Goal: Task Accomplishment & Management: Use online tool/utility

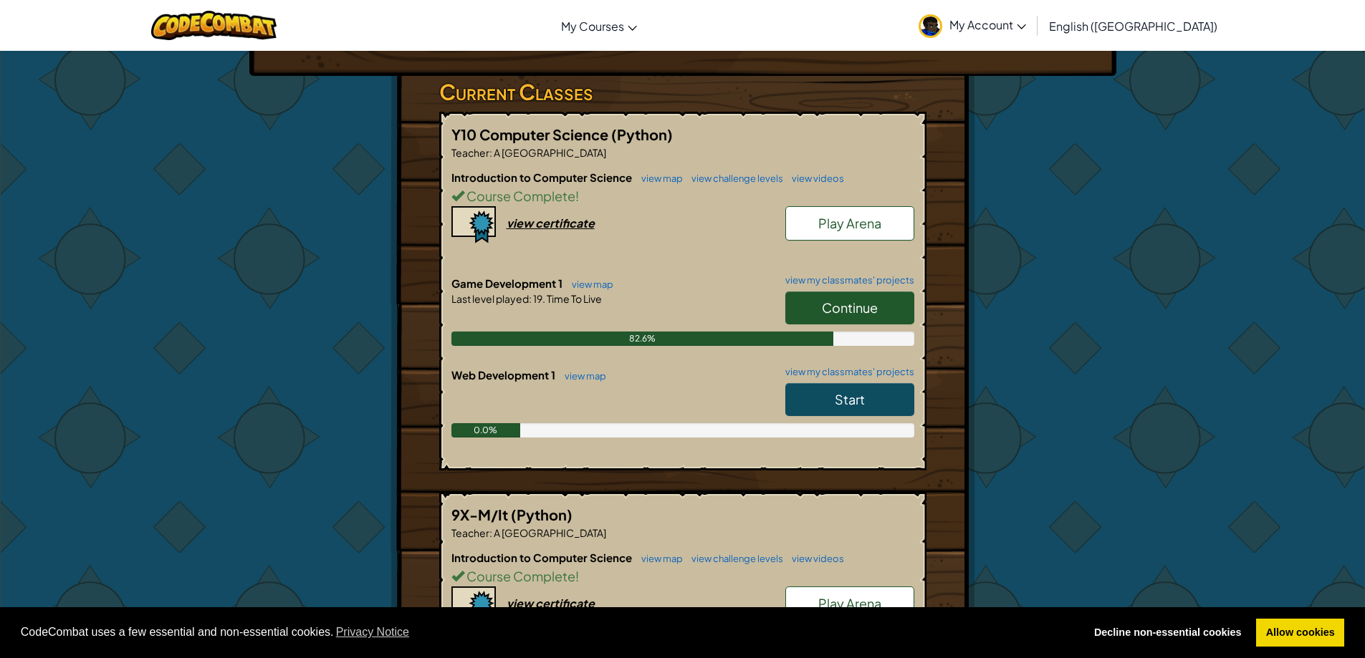
scroll to position [215, 0]
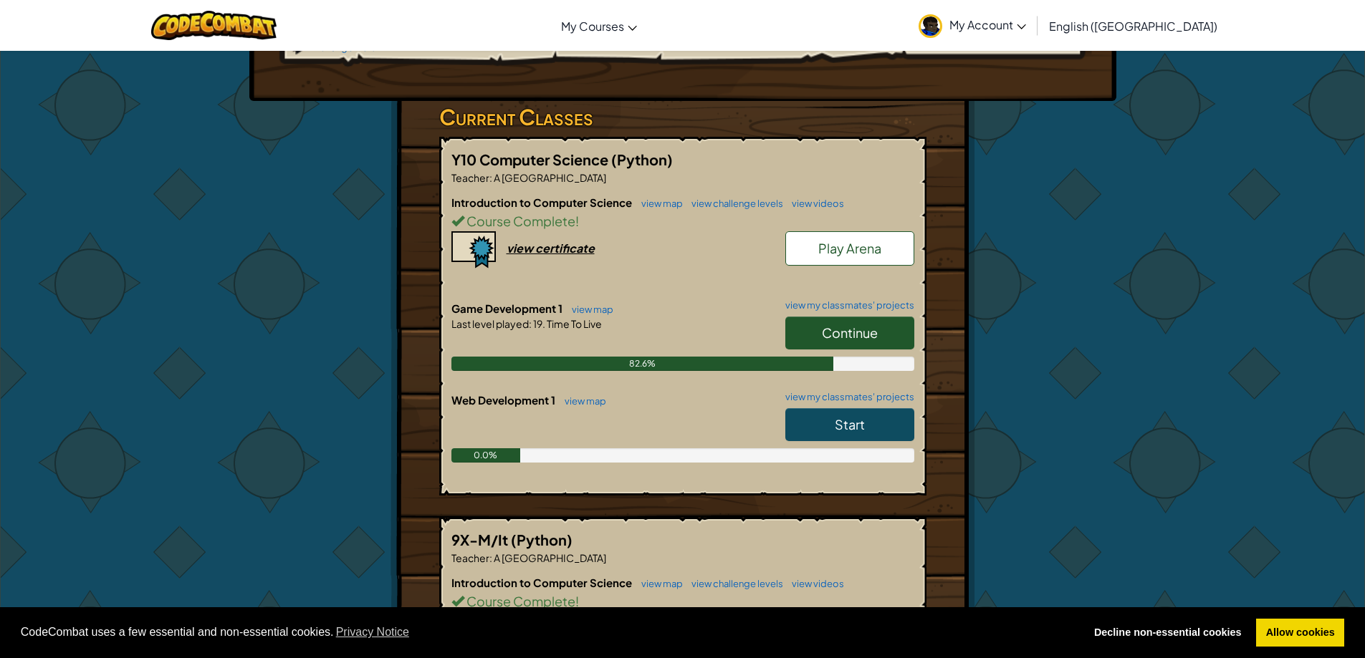
click at [811, 317] on link "Continue" at bounding box center [849, 333] width 129 height 33
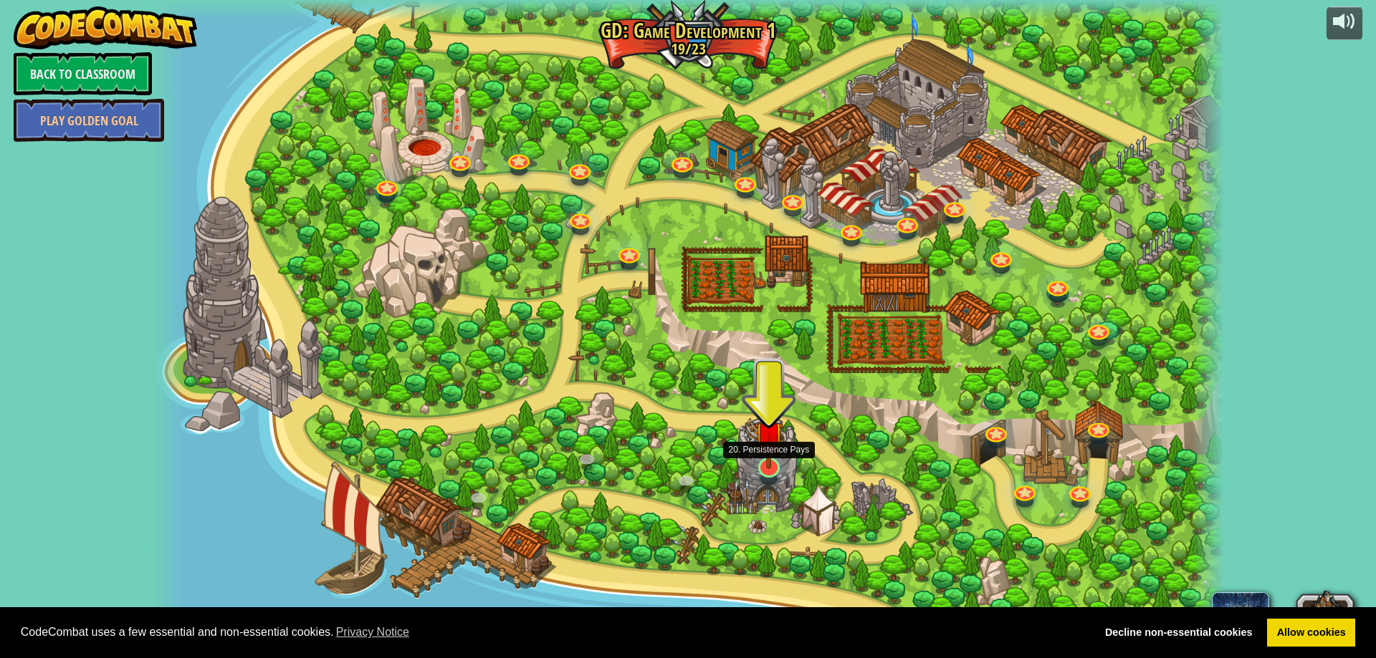
click at [759, 467] on img at bounding box center [768, 436] width 29 height 67
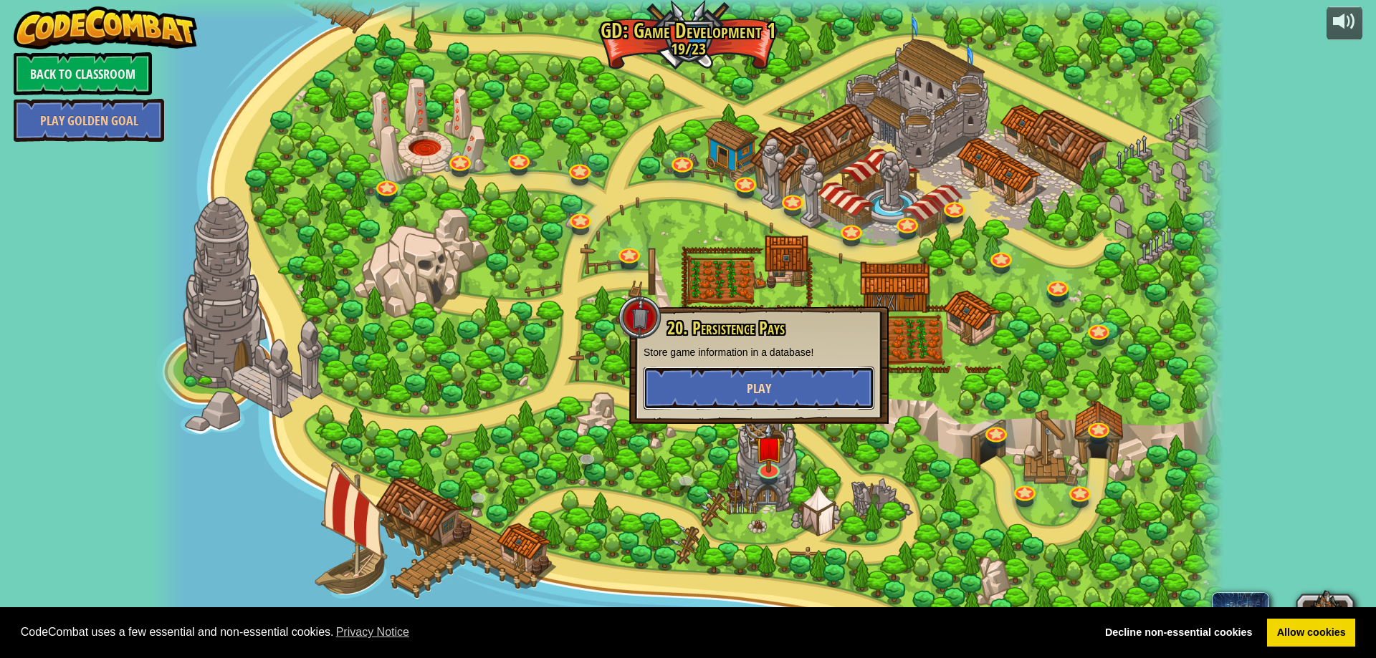
click at [758, 406] on button "Play" at bounding box center [758, 388] width 231 height 43
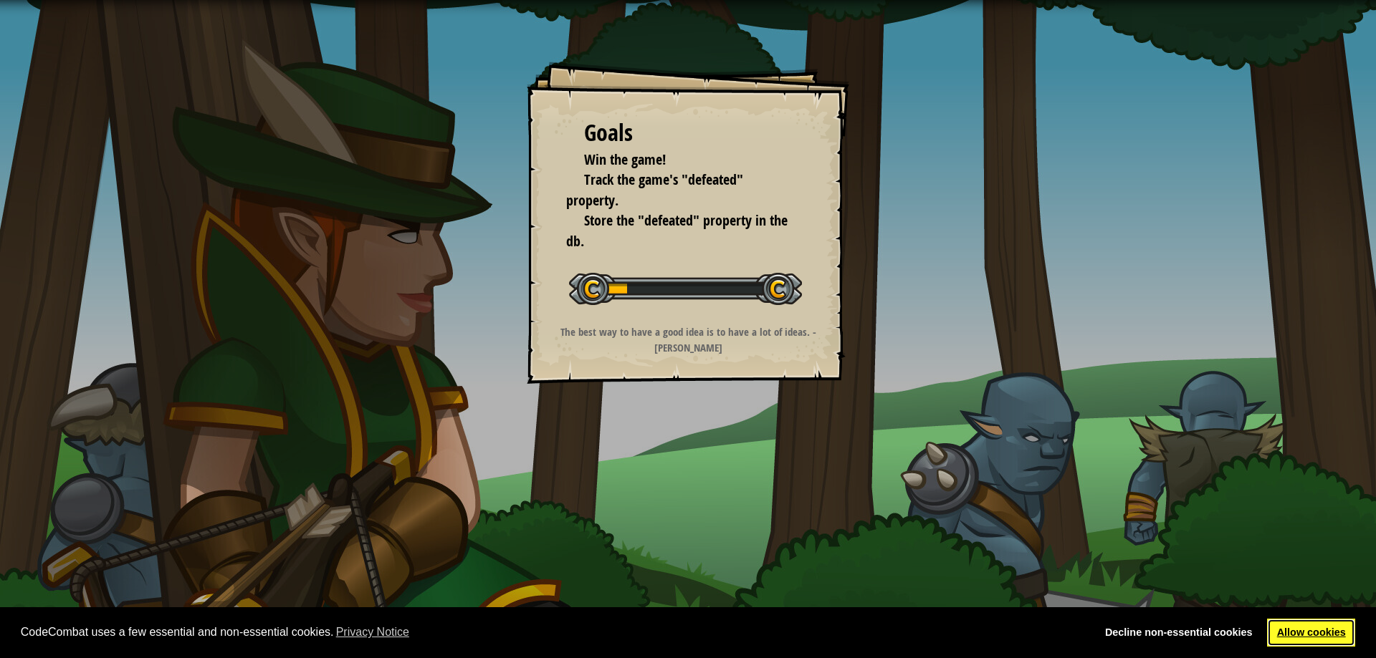
click at [1337, 621] on link "Allow cookies" at bounding box center [1311, 633] width 88 height 29
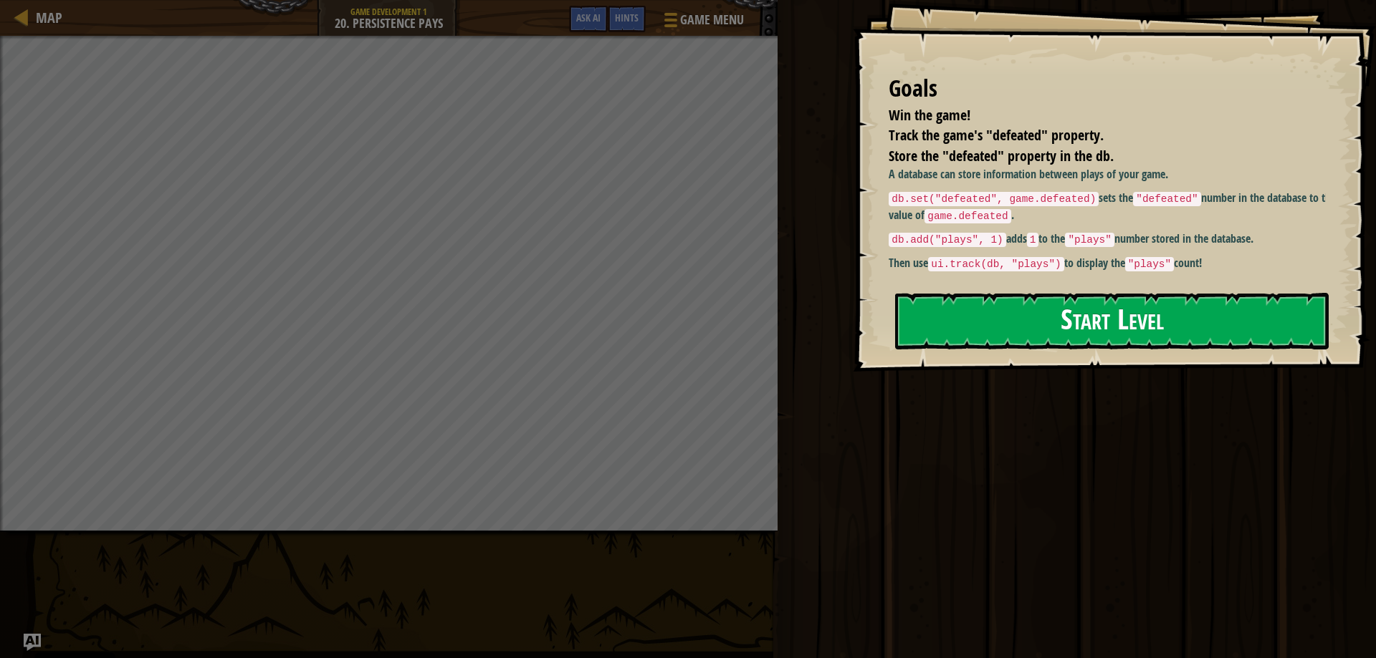
click at [1075, 326] on button "Start Level" at bounding box center [1111, 321] width 433 height 57
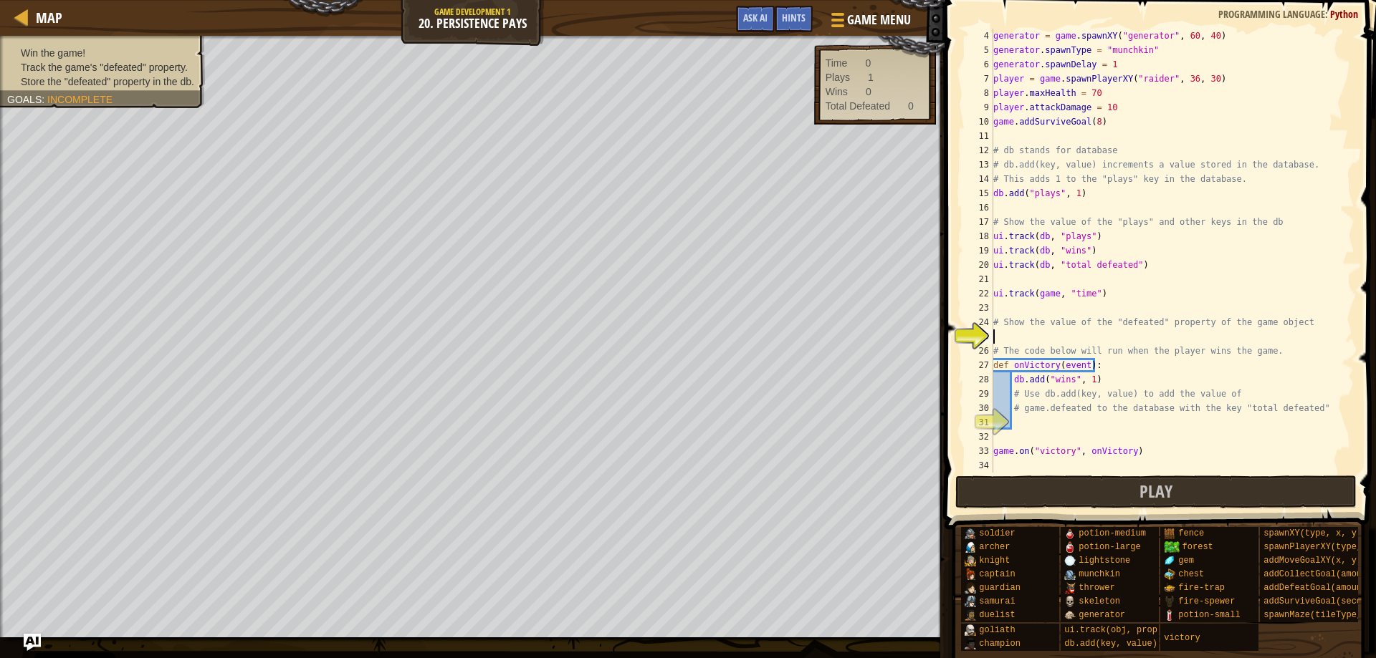
scroll to position [43, 0]
click at [792, 19] on span "Hints" at bounding box center [794, 18] width 24 height 14
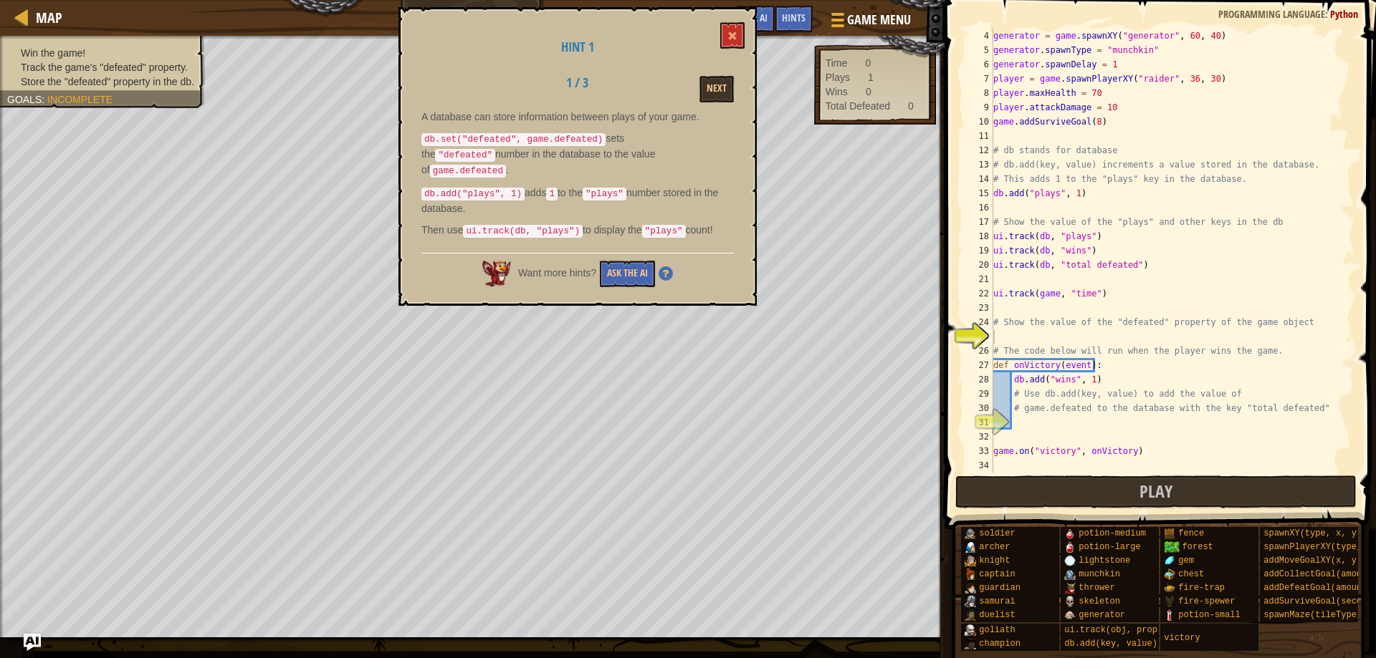
drag, startPoint x: 426, startPoint y: 137, endPoint x: 522, endPoint y: 135, distance: 96.0
click at [512, 136] on code "db.set("defeated", game.defeated)" at bounding box center [513, 139] width 184 height 13
click at [1012, 339] on div "generator = game . spawnXY ( "generator" , 60 , 40 ) generator . spawnType = "m…" at bounding box center [1166, 265] width 353 height 473
click at [727, 36] on button at bounding box center [732, 35] width 24 height 27
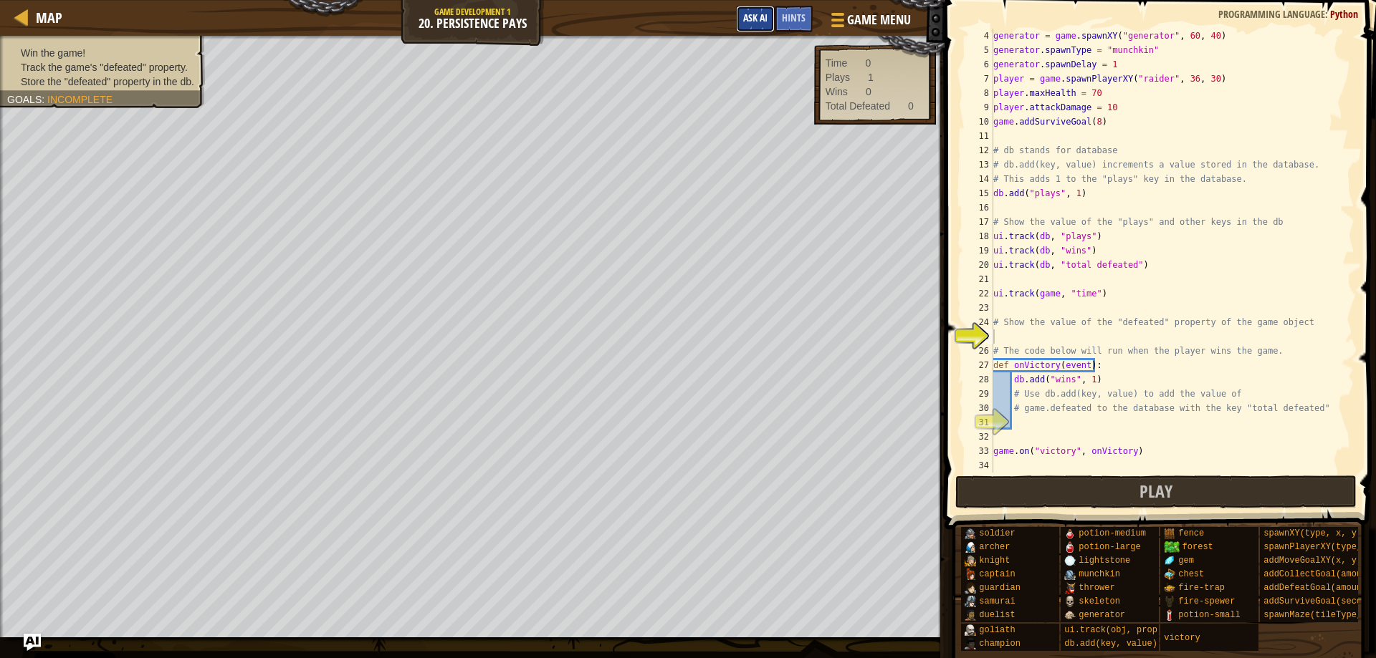
click at [746, 15] on span "Ask AI" at bounding box center [755, 18] width 24 height 14
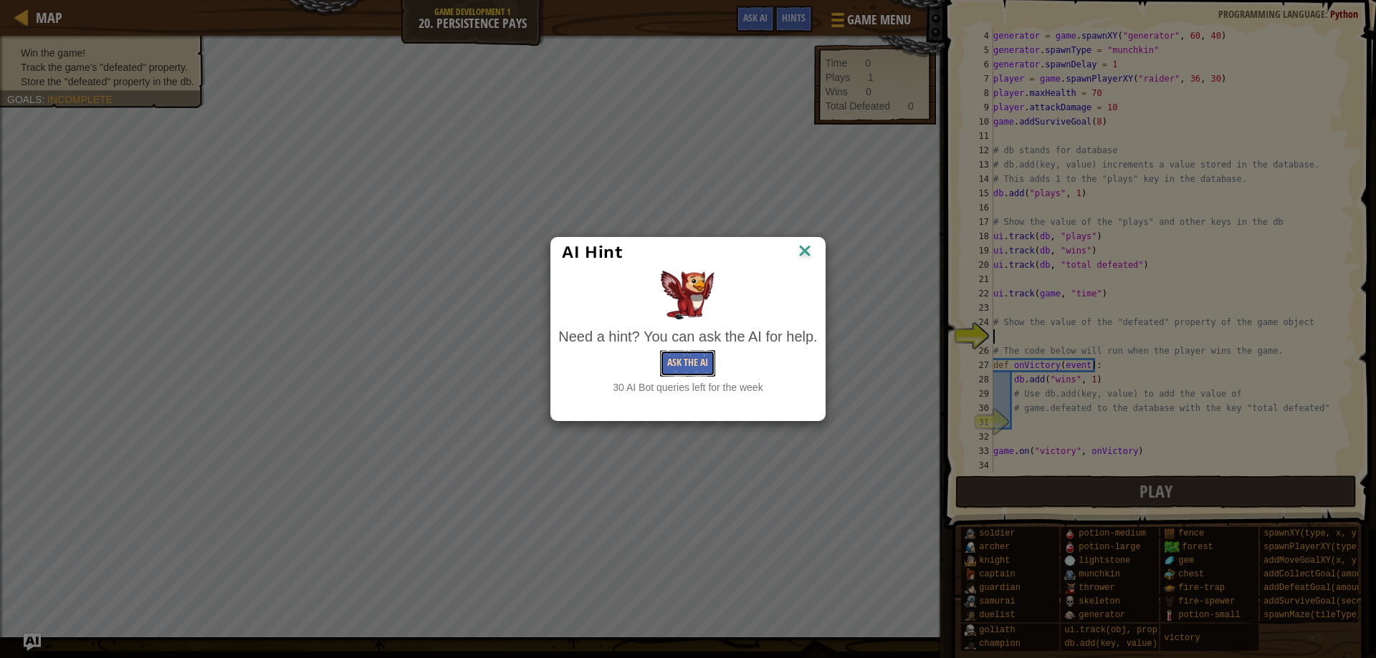
click at [689, 365] on button "Ask the AI" at bounding box center [687, 363] width 55 height 27
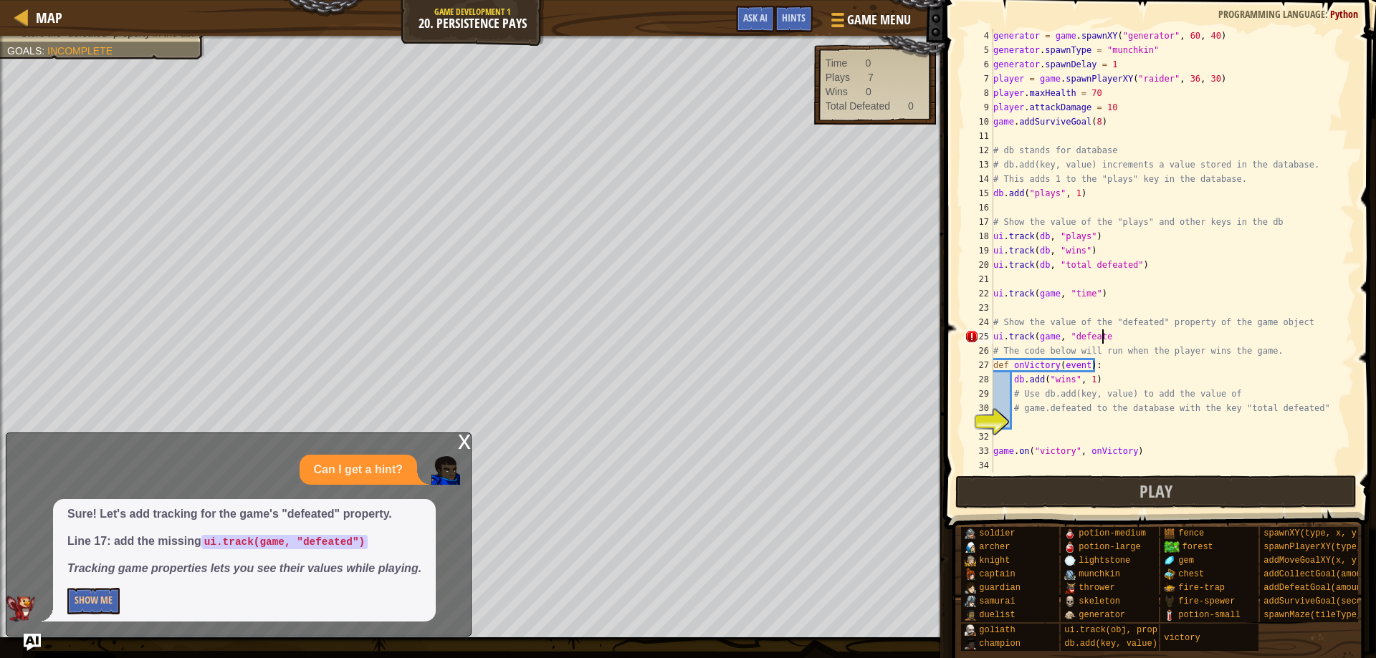
scroll to position [6, 9]
type textarea "ui.track(game, "defeated")"
click at [1032, 425] on div "generator = game . spawnXY ( "generator" , 60 , 40 ) generator . spawnType = "m…" at bounding box center [1166, 265] width 353 height 473
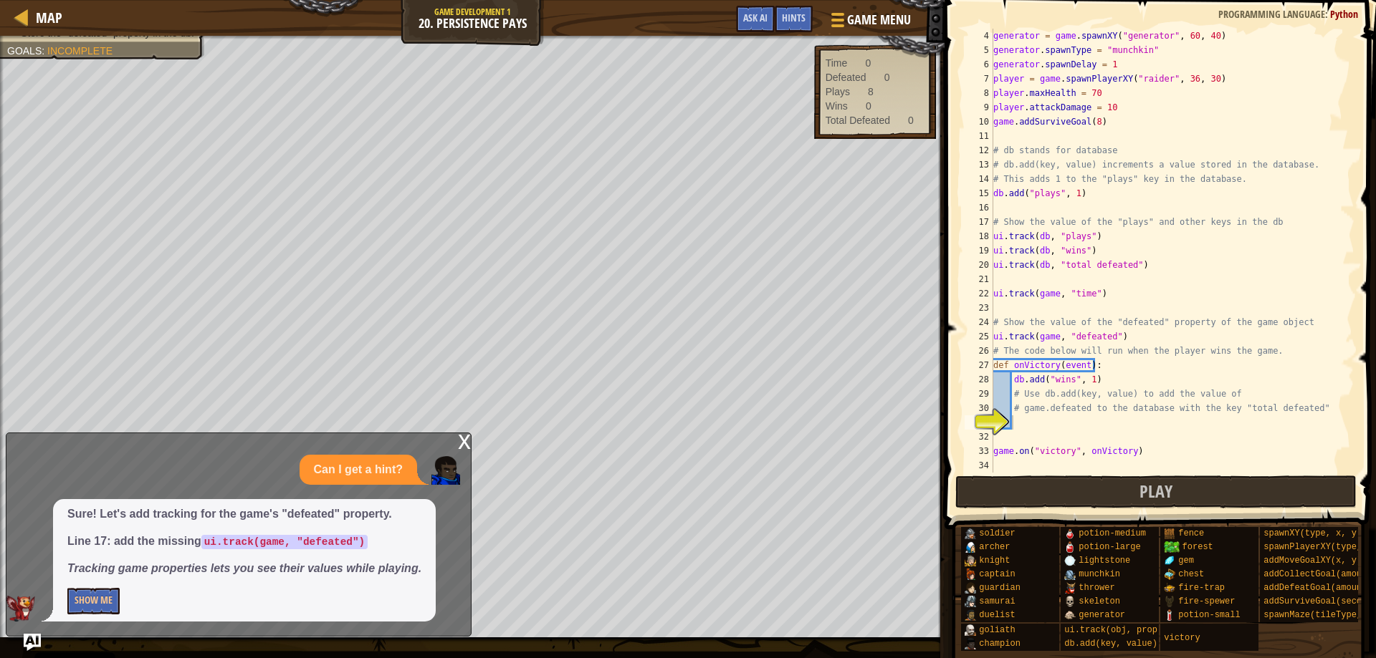
click at [466, 448] on div "x" at bounding box center [464, 440] width 13 height 14
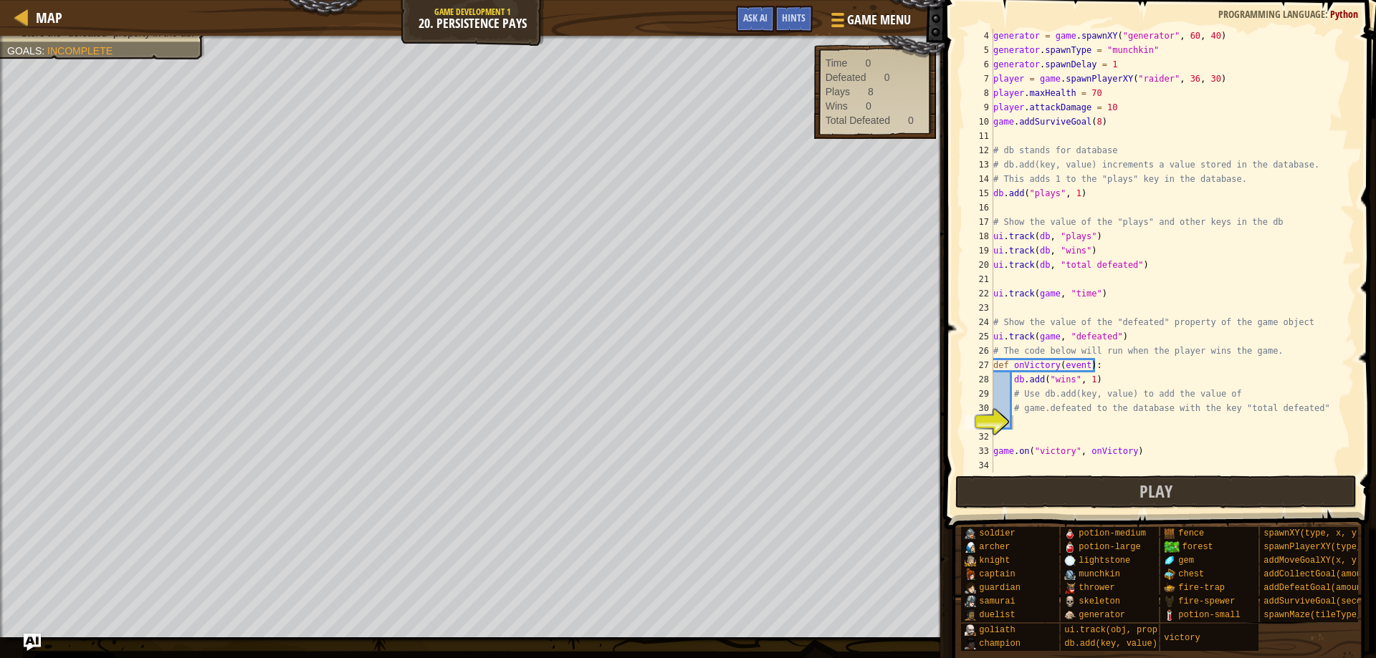
click at [1042, 419] on div "generator = game . spawnXY ( "generator" , 60 , 40 ) generator . spawnType = "m…" at bounding box center [1166, 265] width 353 height 473
click at [765, 15] on span "Ask AI" at bounding box center [755, 18] width 24 height 14
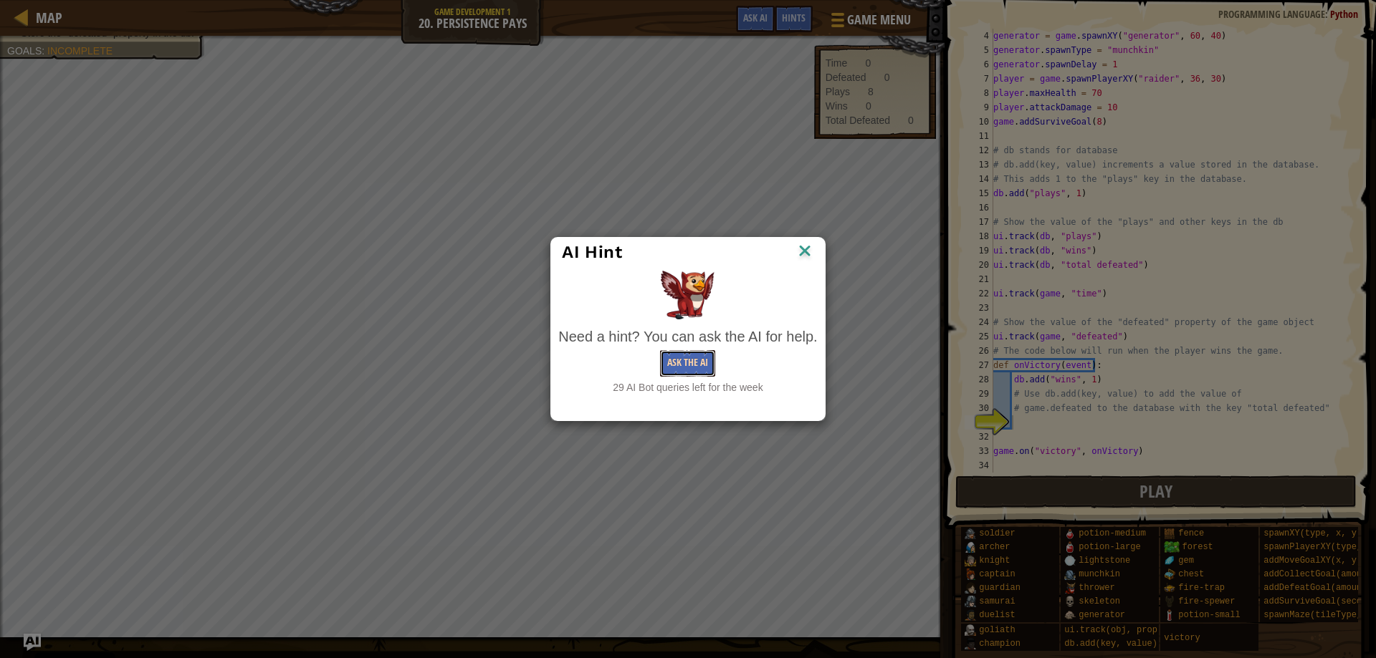
click at [701, 352] on button "Ask the AI" at bounding box center [687, 363] width 55 height 27
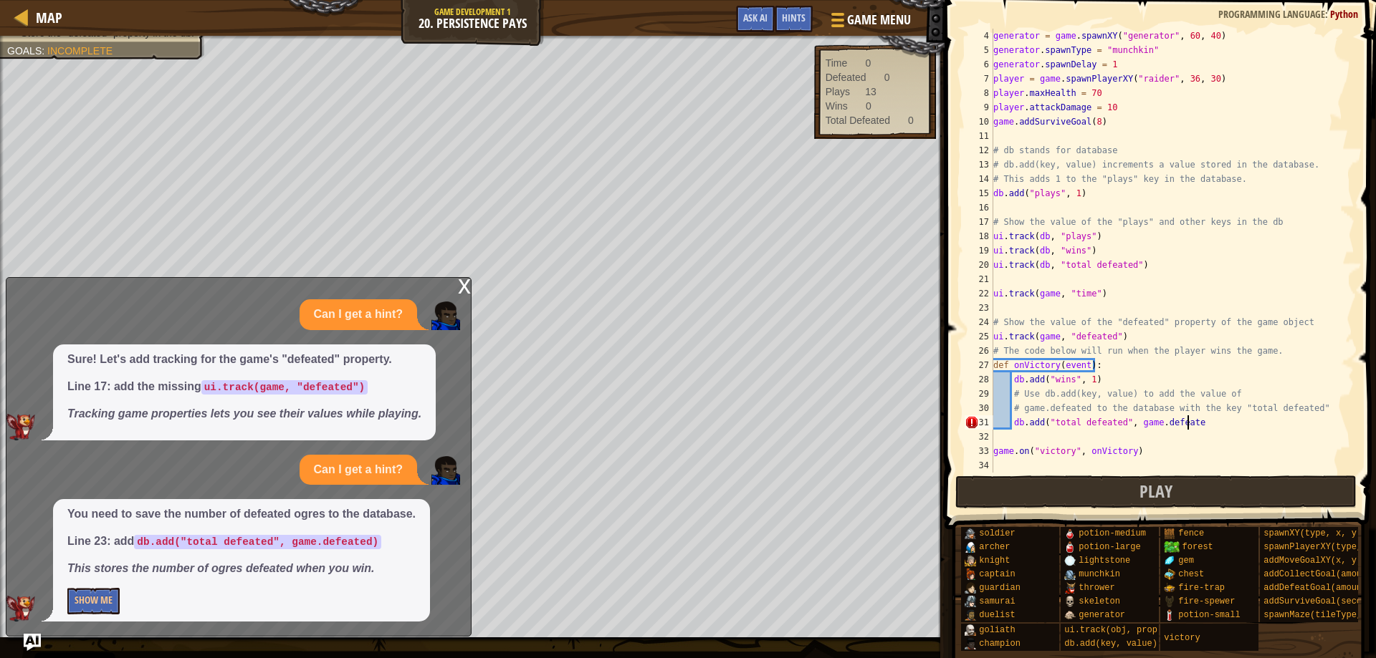
scroll to position [6, 16]
click at [1108, 485] on button "Play" at bounding box center [1156, 492] width 402 height 33
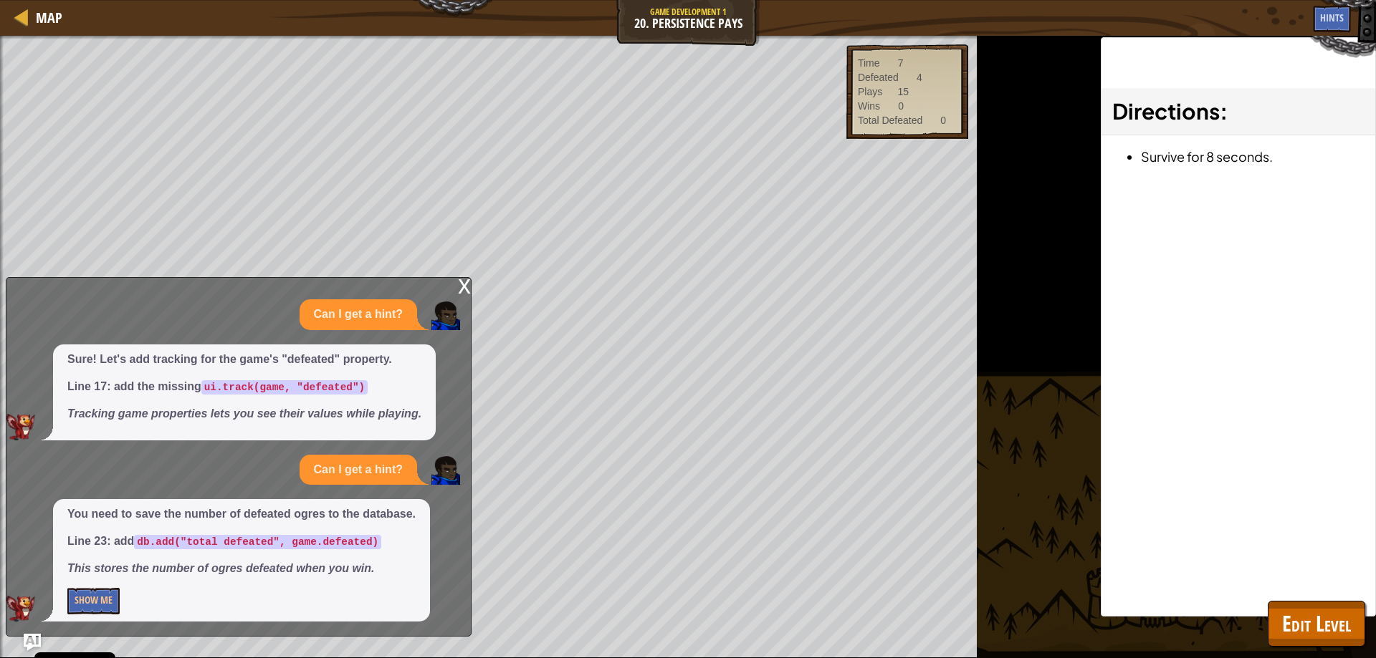
click at [460, 271] on div "Map Game Development 1 20. Persistence Pays Game Menu Done Hints Ask AI 1 2 3 4…" at bounding box center [688, 329] width 1376 height 658
click at [469, 280] on div "x" at bounding box center [464, 285] width 13 height 14
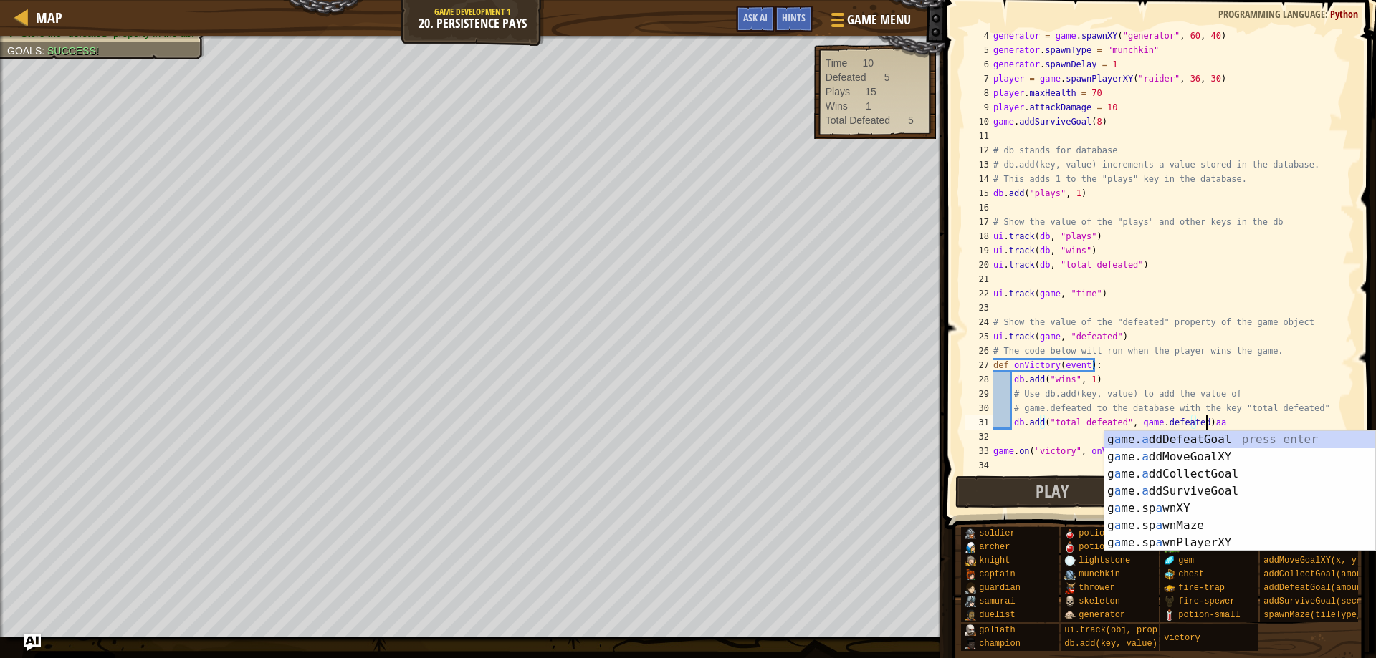
scroll to position [6, 18]
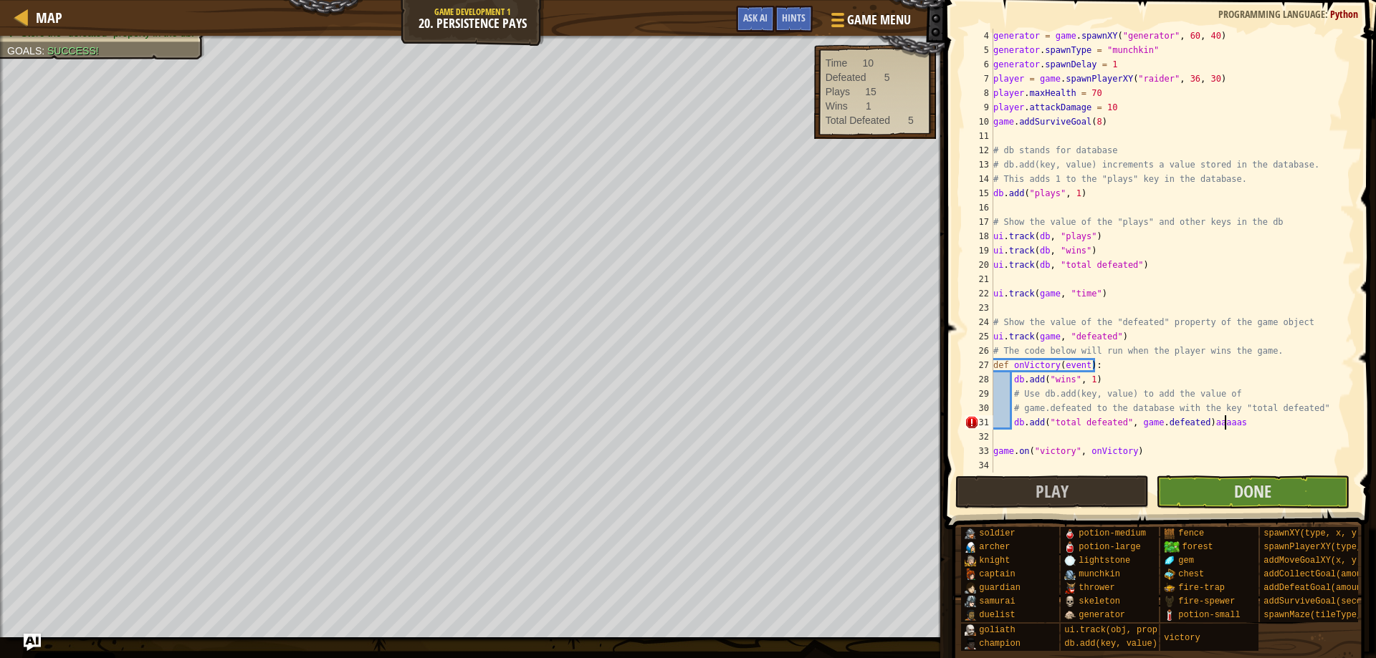
type textarea "db.add("total defeated", game.defeated)aaaaas"
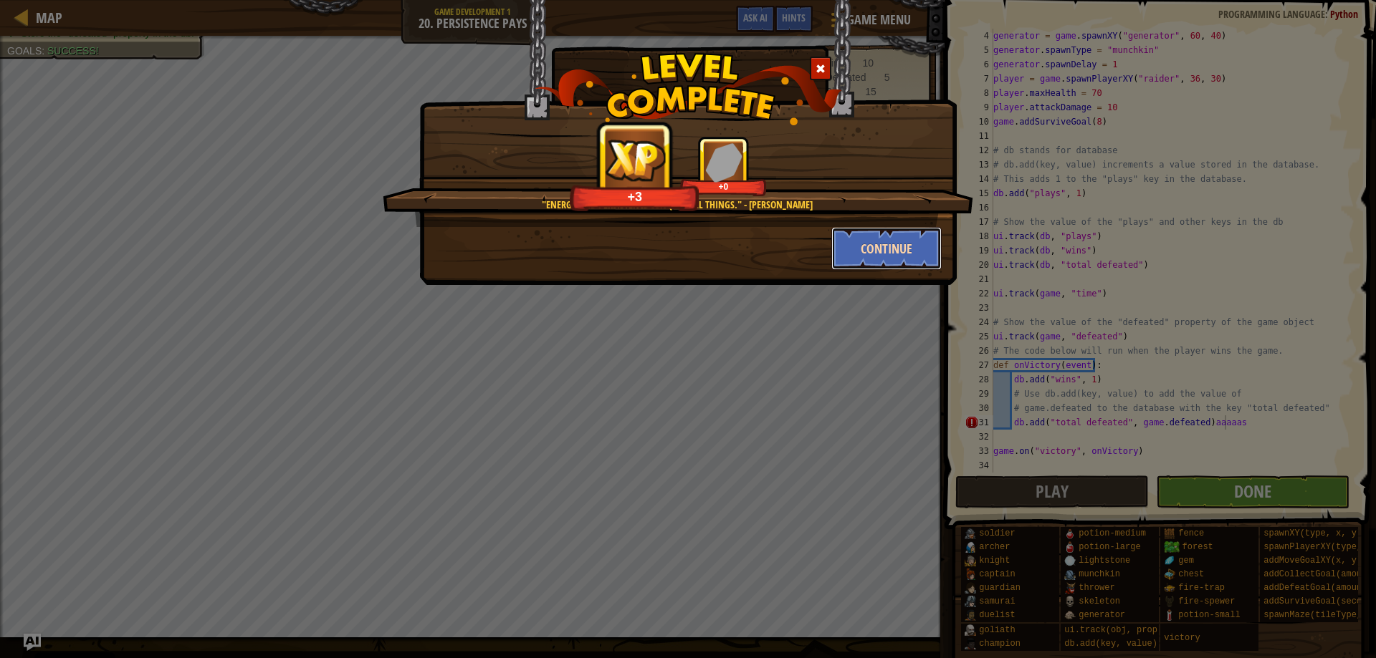
click at [873, 239] on button "Continue" at bounding box center [886, 248] width 111 height 43
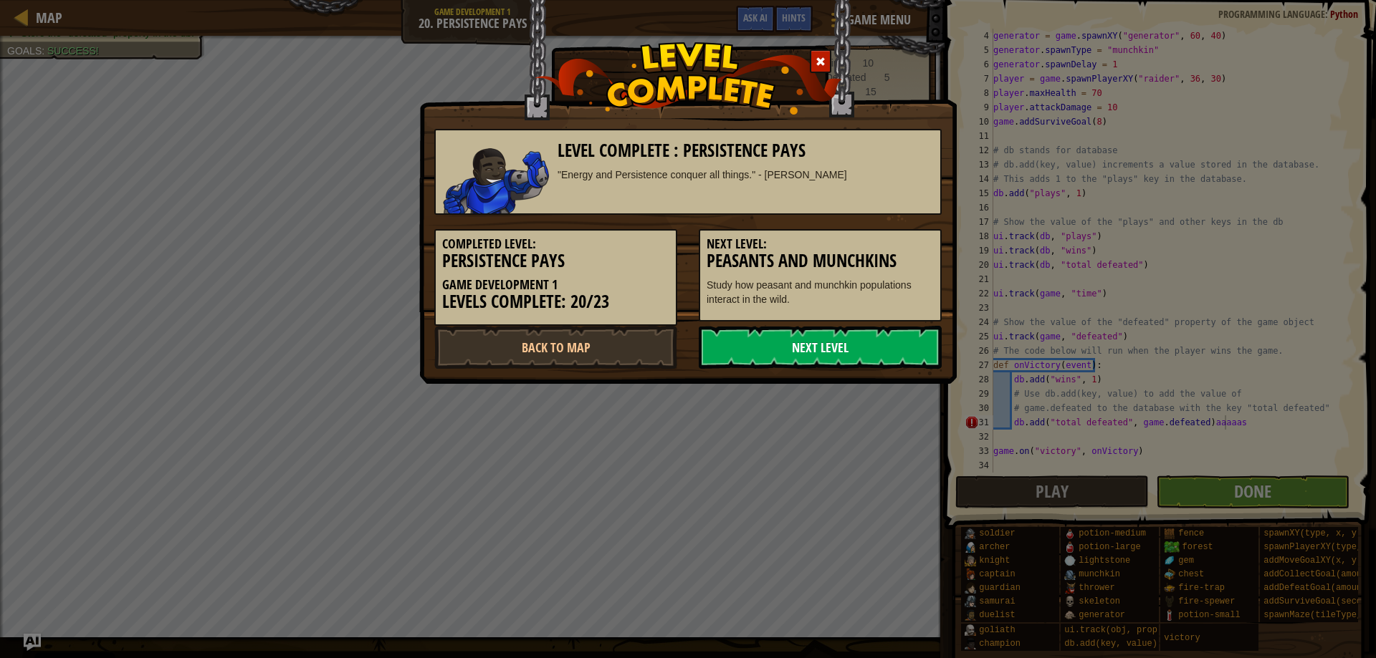
click at [774, 339] on link "Next Level" at bounding box center [820, 347] width 243 height 43
click at [767, 356] on link "Next Level" at bounding box center [820, 347] width 243 height 43
click at [781, 335] on link "Next Level" at bounding box center [820, 347] width 243 height 43
click at [780, 335] on link "Next Level" at bounding box center [820, 347] width 243 height 43
click at [774, 338] on link "Next Level" at bounding box center [820, 347] width 243 height 43
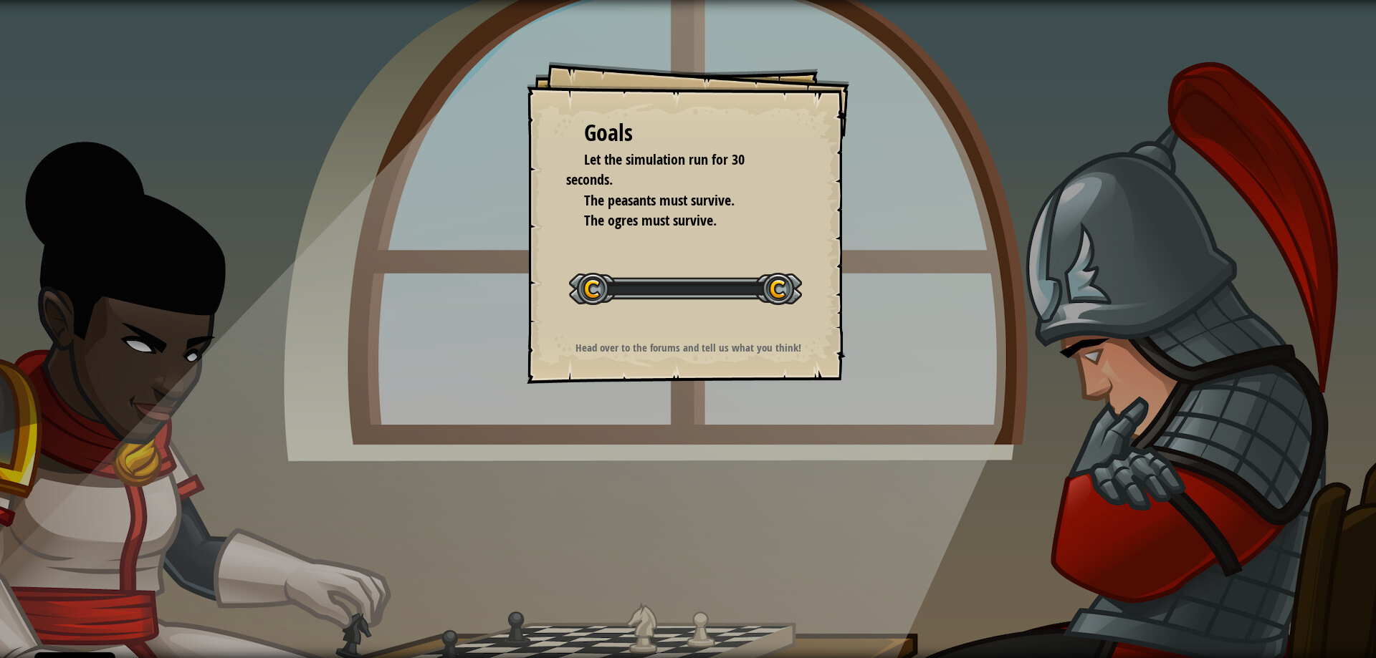
click at [761, 378] on div "Goals Let the simulation run for 30 seconds. The peasants must survive. The ogr…" at bounding box center [688, 223] width 322 height 322
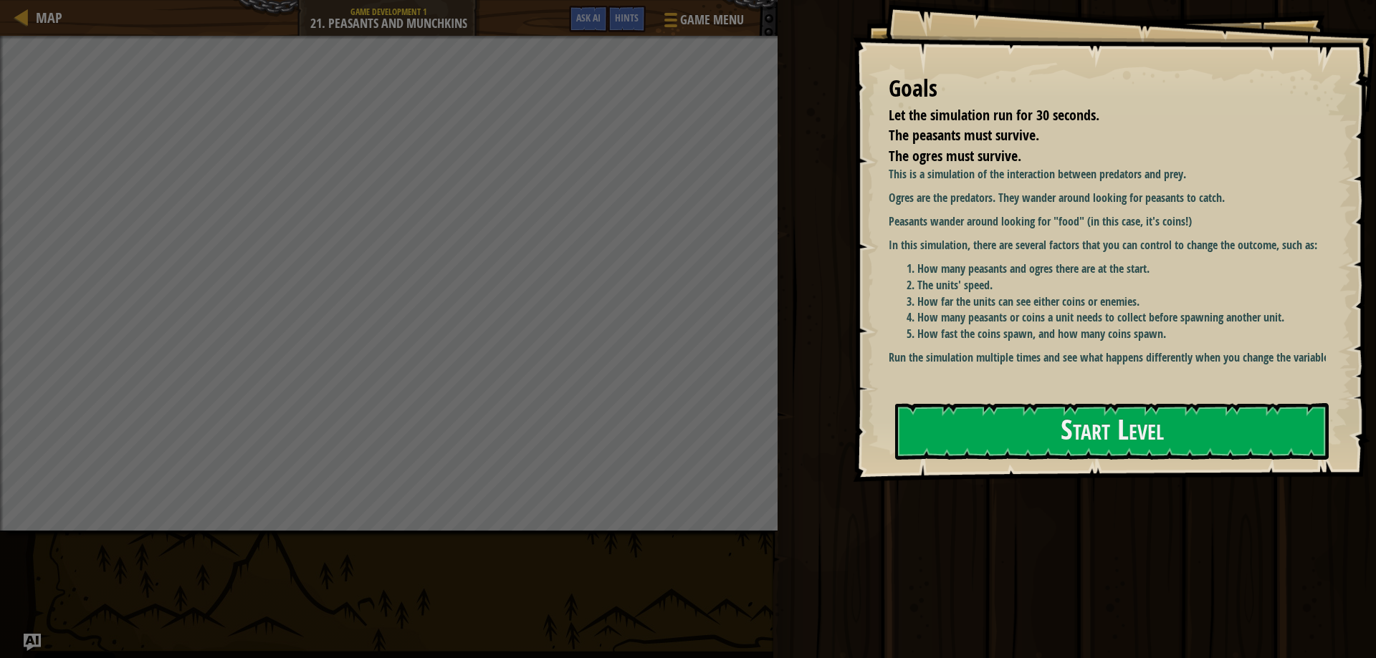
click at [989, 366] on p "Run the simulation multiple times and see what happens differently when you cha…" at bounding box center [1112, 358] width 448 height 16
click at [970, 387] on div "This is a simulation of the interaction between predators and prey. Ogres are t…" at bounding box center [1112, 277] width 448 height 223
click at [1024, 407] on button "Start Level" at bounding box center [1111, 431] width 433 height 57
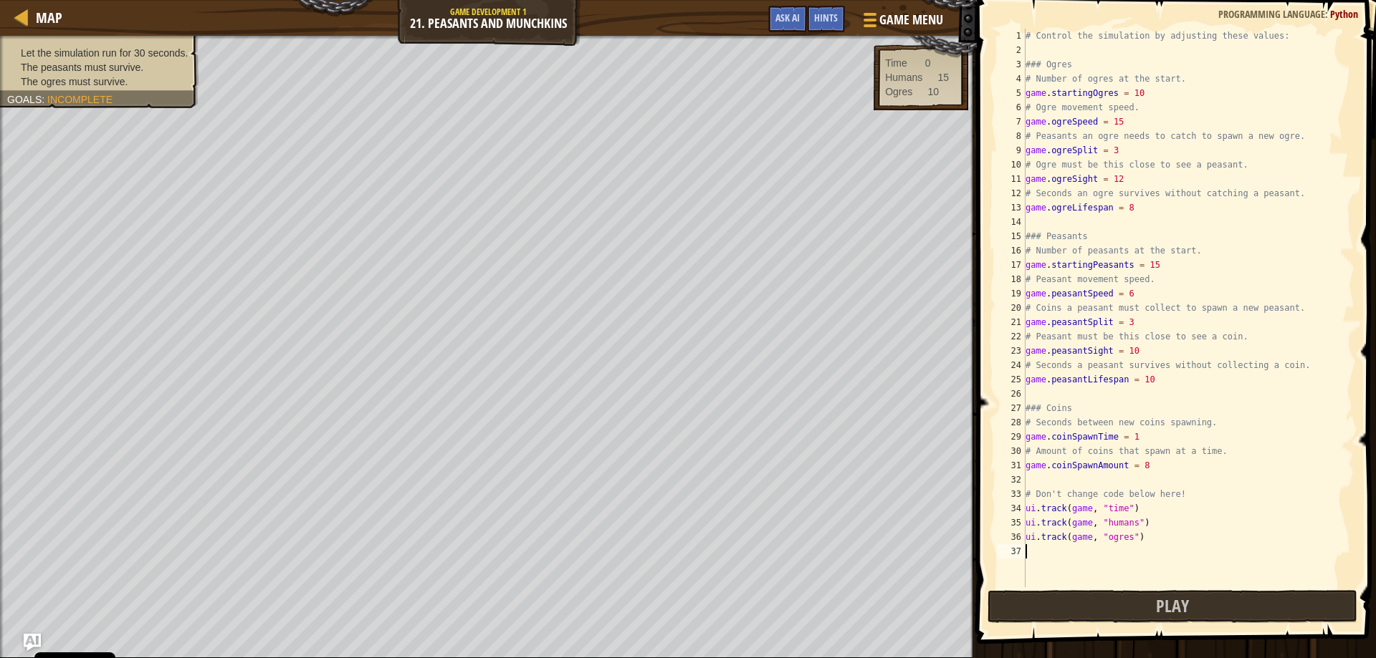
click at [1126, 292] on div "# Control the simulation by adjusting these values: ### Ogres # Number of ogres…" at bounding box center [1188, 322] width 332 height 587
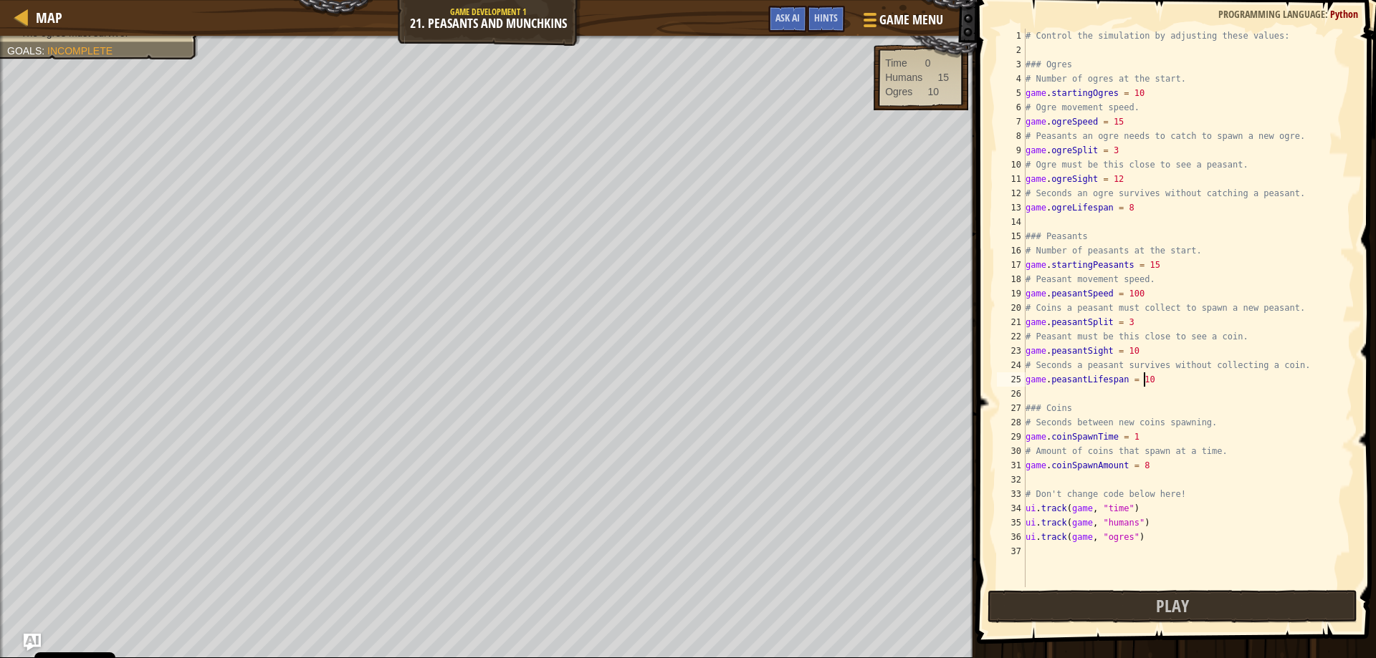
click at [1142, 384] on div "# Control the simulation by adjusting these values: ### Ogres # Number of ogres…" at bounding box center [1188, 322] width 332 height 587
click at [1143, 615] on button "Play" at bounding box center [1172, 606] width 370 height 33
click at [1151, 265] on div "# Control the simulation by adjusting these values: ### Ogres # Number of ogres…" at bounding box center [1188, 322] width 332 height 587
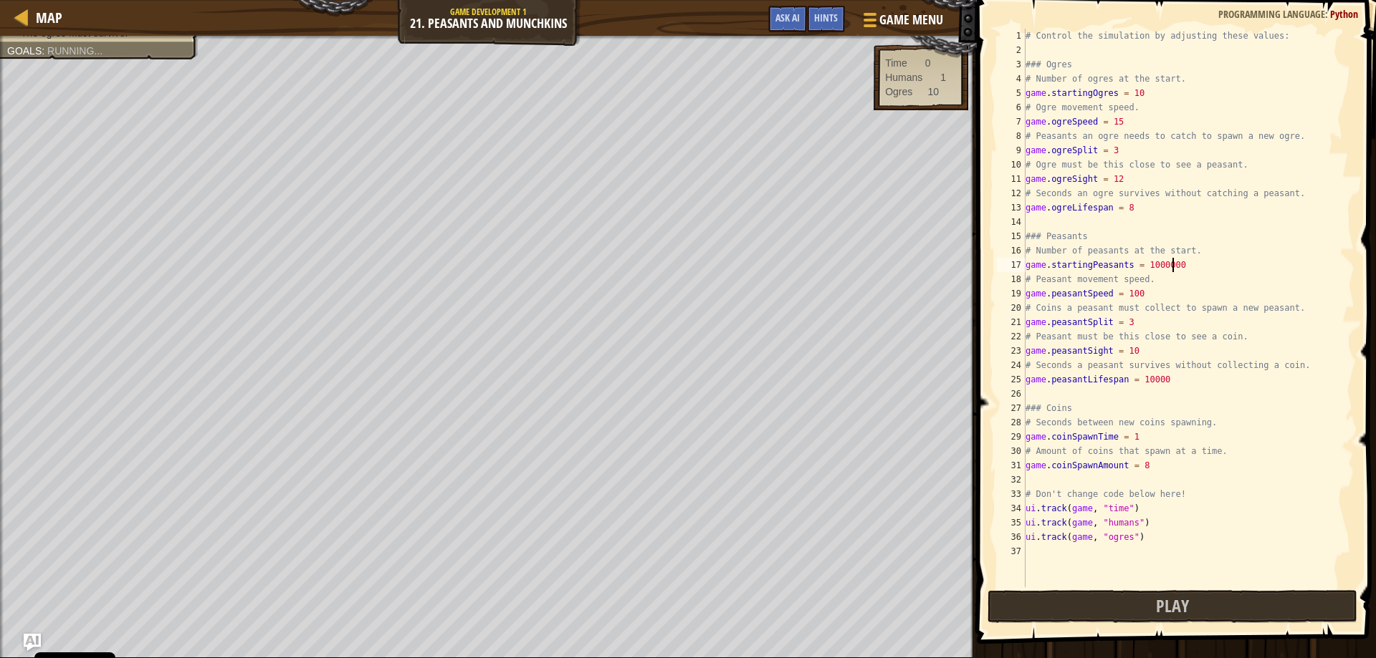
scroll to position [6, 12]
click at [1154, 290] on div "# Control the simulation by adjusting these values: ### Ogres # Number of ogres…" at bounding box center [1188, 322] width 332 height 587
click at [1183, 267] on div "# Control the simulation by adjusting these values: ### Ogres # Number of ogres…" at bounding box center [1188, 322] width 332 height 587
click at [1146, 297] on div "# Control the simulation by adjusting these values: ### Ogres # Number of ogres…" at bounding box center [1188, 322] width 332 height 587
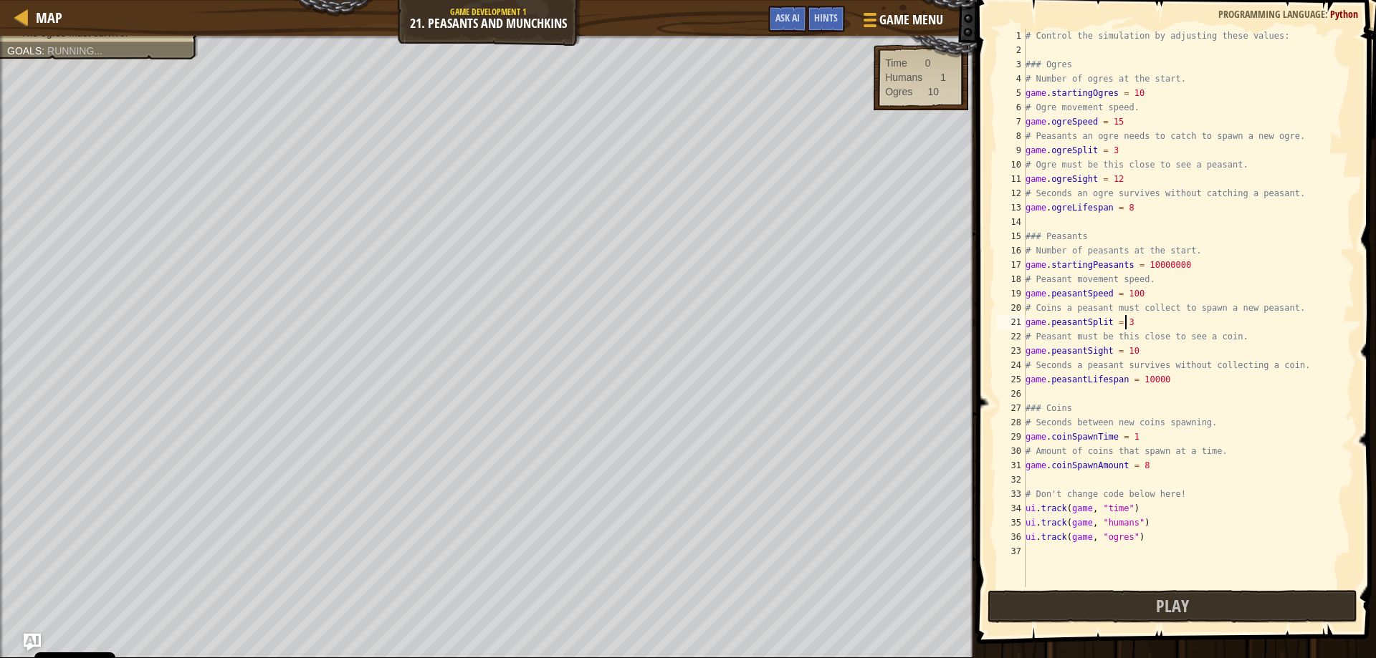
click at [1138, 326] on div "# Control the simulation by adjusting these values: ### Ogres # Number of ogres…" at bounding box center [1188, 322] width 332 height 587
click at [1126, 355] on div "# Control the simulation by adjusting these values: ### Ogres # Number of ogres…" at bounding box center [1188, 322] width 332 height 587
type textarea "game.peasantSight = 10"
click at [1131, 355] on div "# Control the simulation by adjusting these values: ### Ogres # Number of ogres…" at bounding box center [1188, 322] width 332 height 587
